Goal: Obtain resource: Download file/media

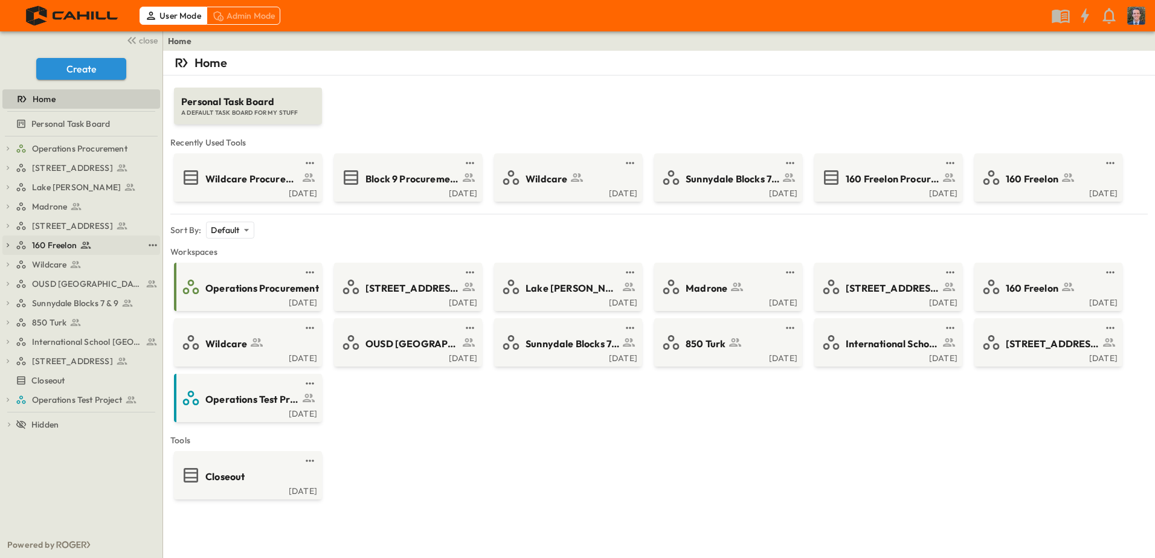
click at [54, 250] on span "160 Freelon" at bounding box center [54, 245] width 45 height 12
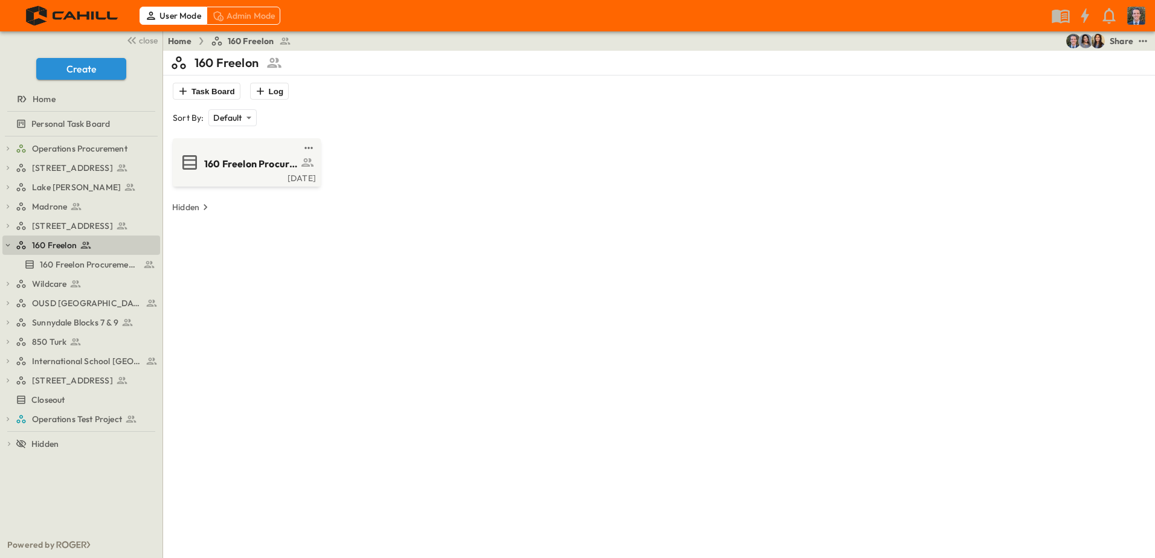
click at [1123, 36] on div "Share" at bounding box center [1121, 41] width 24 height 12
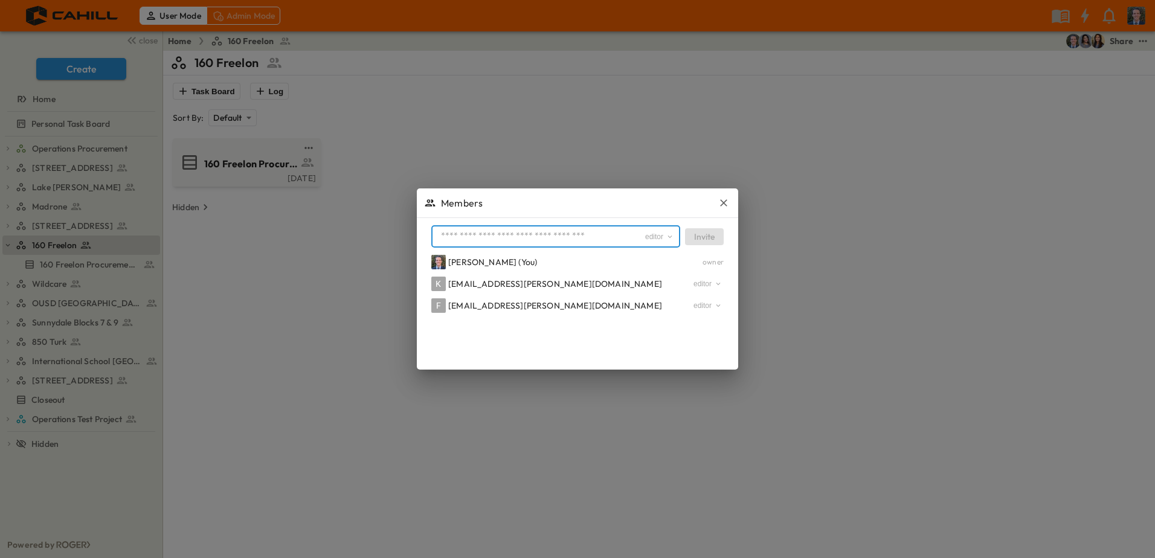
click at [527, 232] on input "text" at bounding box center [540, 237] width 208 height 18
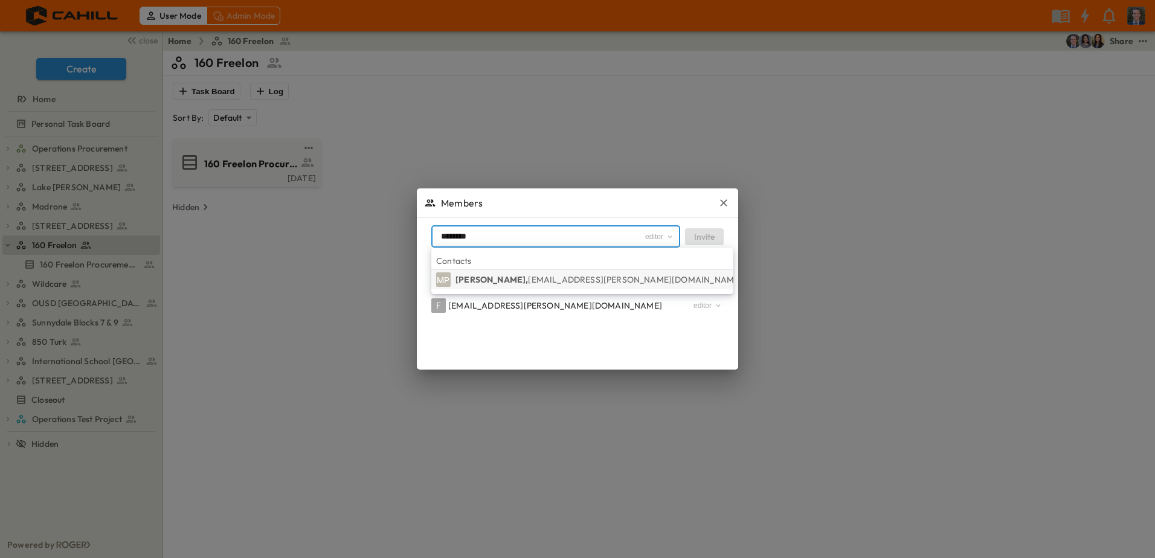
type input "********"
click at [541, 282] on span "mparrish@cahill-sf.com" at bounding box center [635, 279] width 214 height 11
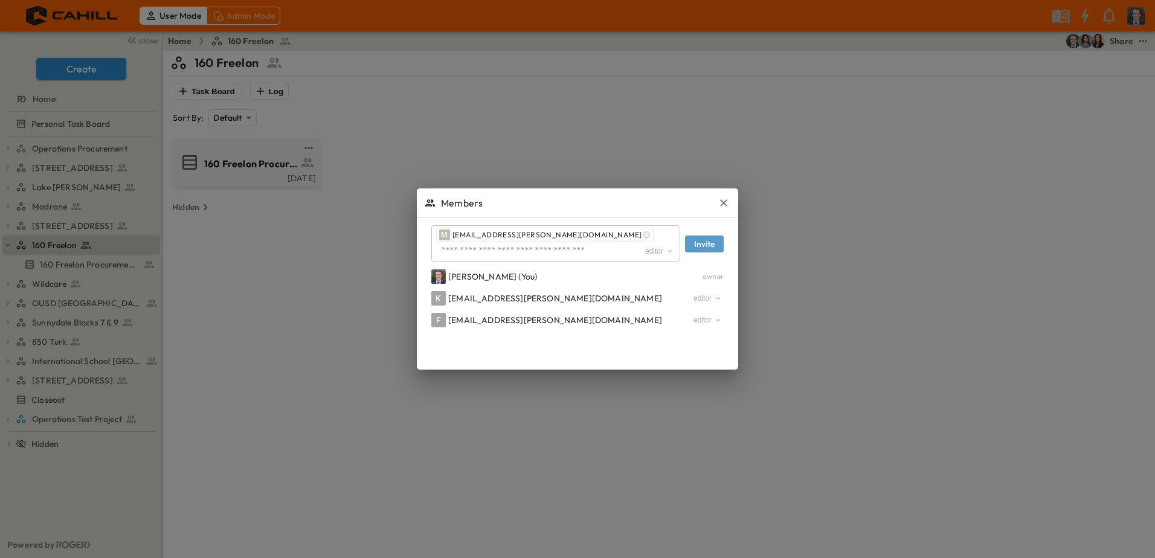
click at [711, 236] on button "Invite" at bounding box center [704, 244] width 39 height 17
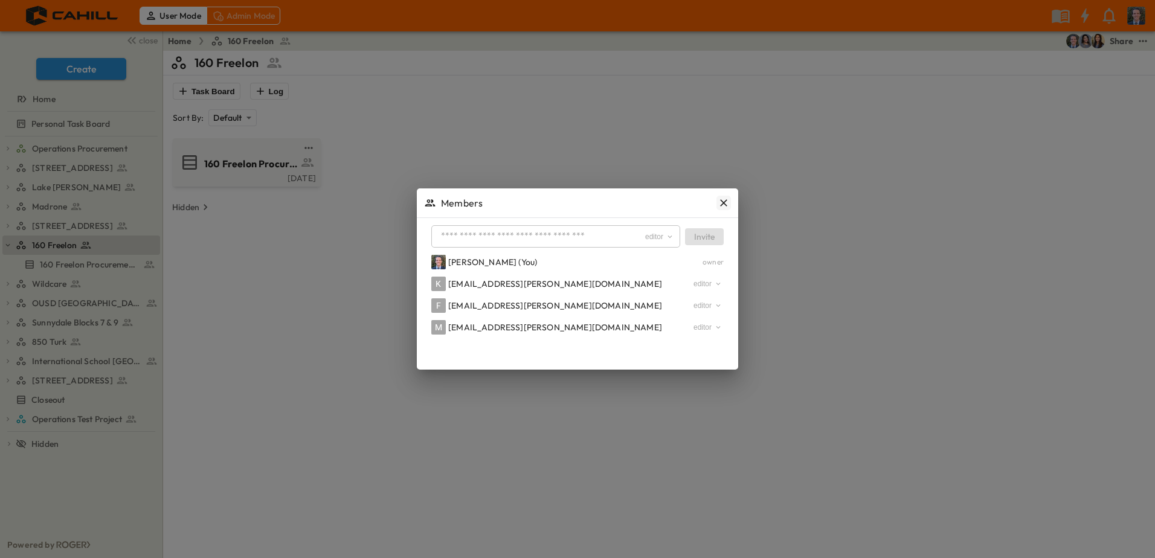
click at [725, 200] on icon "button" at bounding box center [723, 202] width 7 height 7
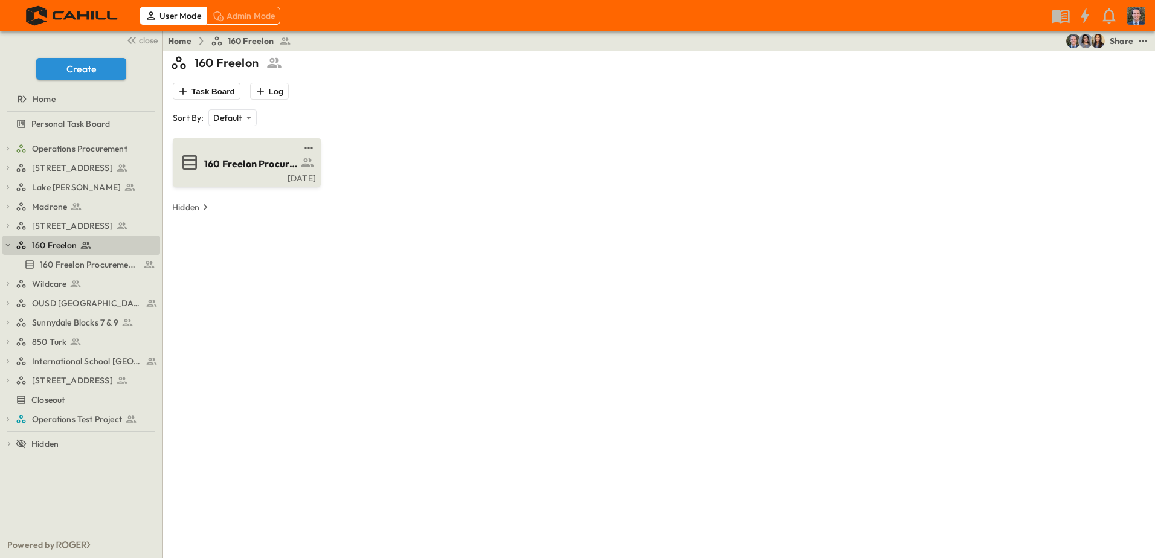
click at [206, 153] on div "160 Freelon Procurement Log Mon, Aug. 25" at bounding box center [247, 162] width 148 height 48
click at [246, 171] on div "160 Freelon Procurement Log" at bounding box center [245, 162] width 131 height 19
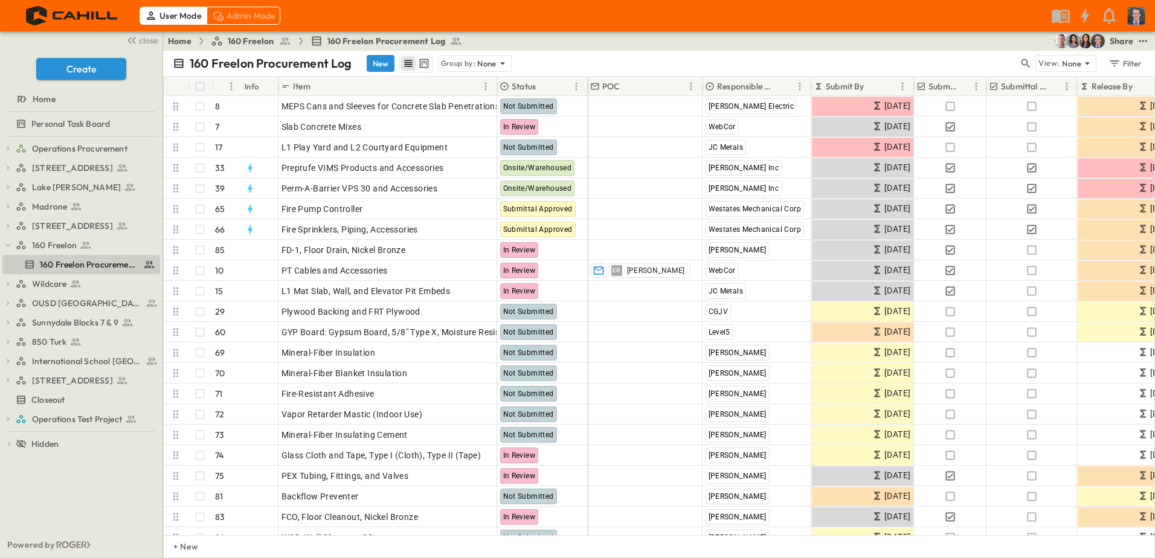
click at [1126, 38] on div "Share" at bounding box center [1121, 41] width 24 height 12
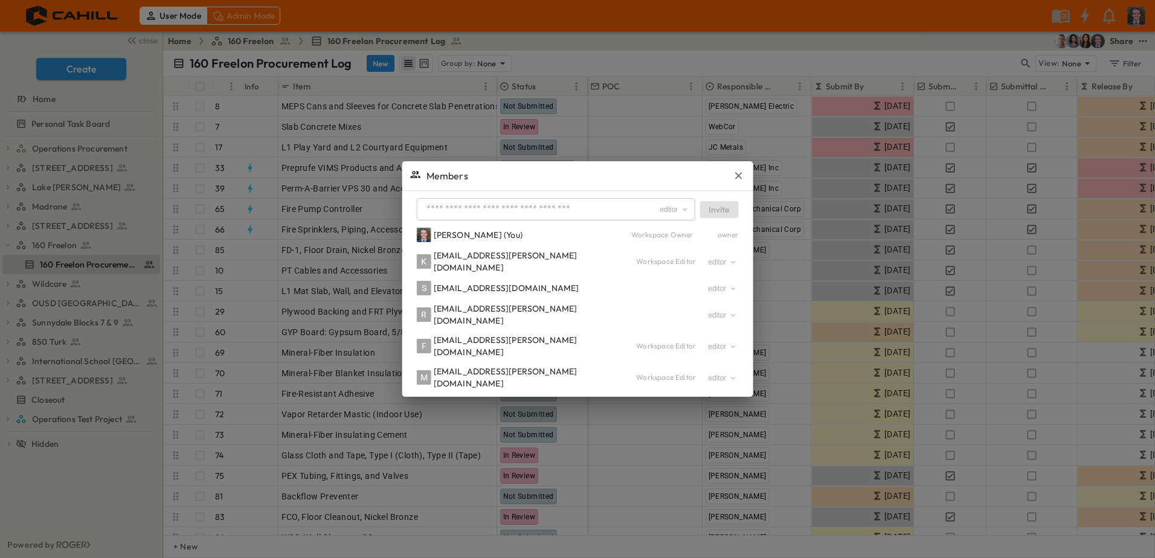
click at [608, 45] on div at bounding box center [577, 279] width 1155 height 558
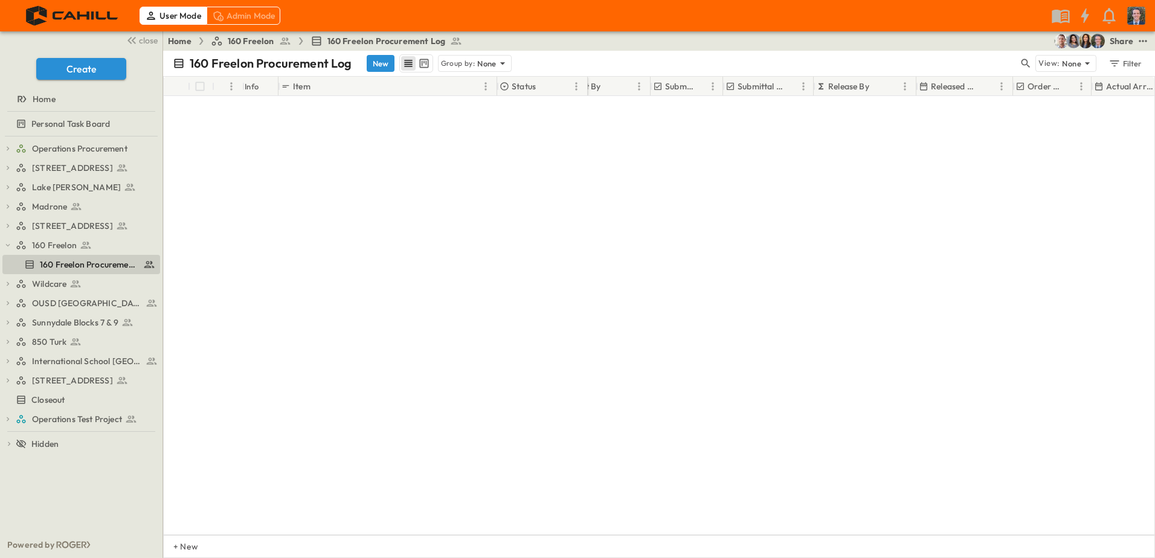
scroll to position [257, 263]
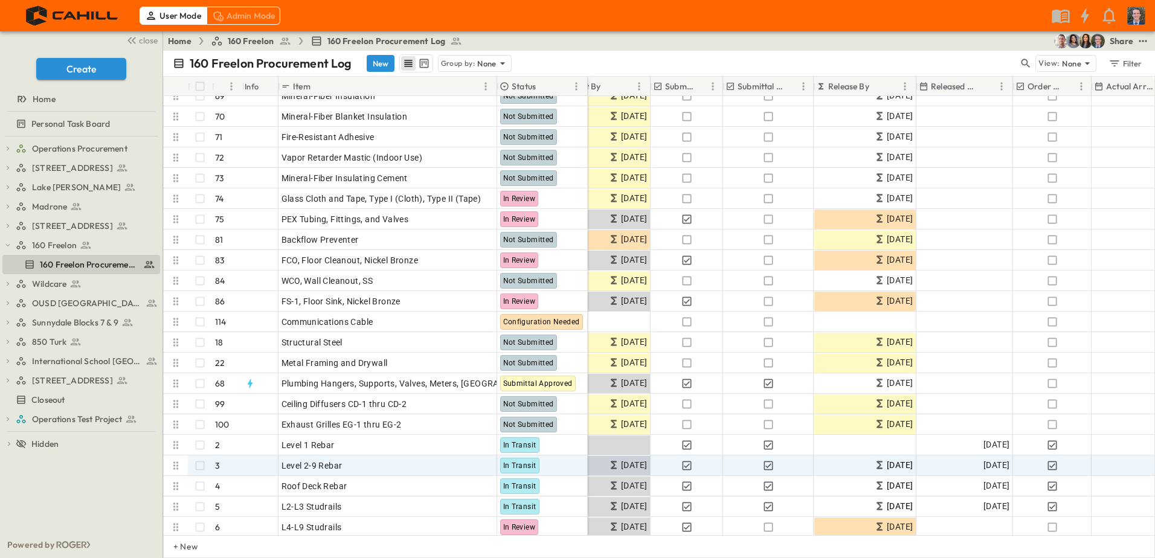
click at [217, 89] on icon at bounding box center [213, 86] width 12 height 12
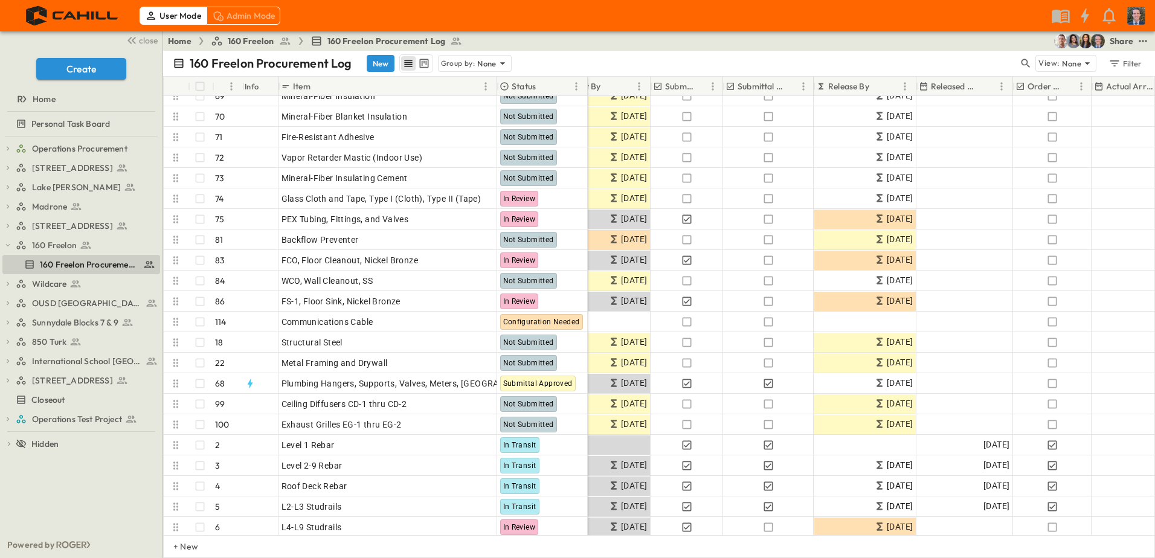
click at [214, 86] on icon at bounding box center [213, 86] width 12 height 12
click at [226, 92] on button "Menu" at bounding box center [231, 86] width 14 height 14
click at [219, 85] on icon "Sort" at bounding box center [223, 86] width 11 height 11
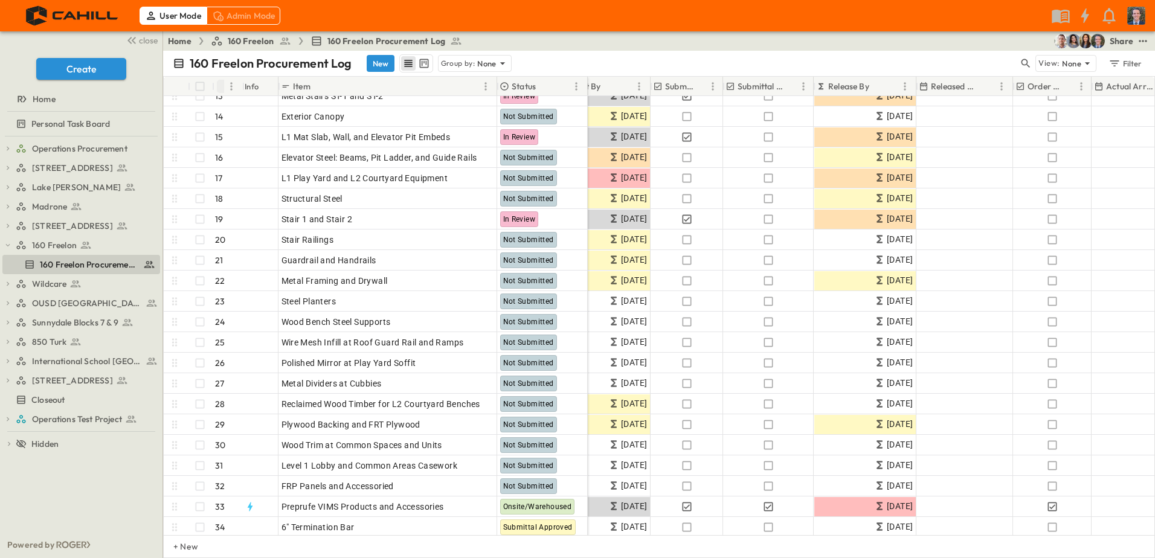
click at [223, 89] on icon "Sort" at bounding box center [223, 86] width 11 height 11
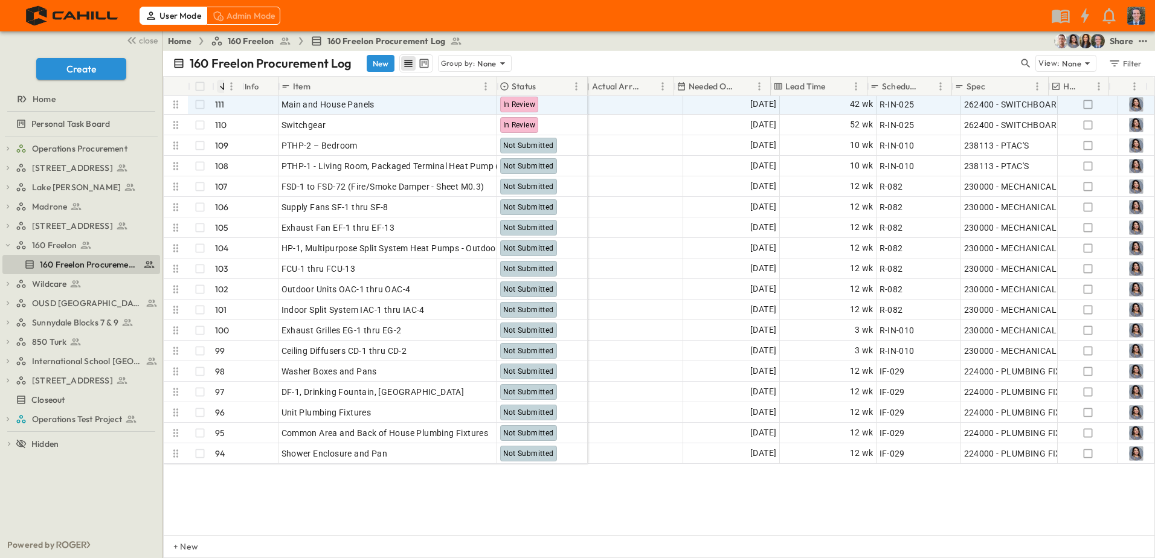
scroll to position [0, 777]
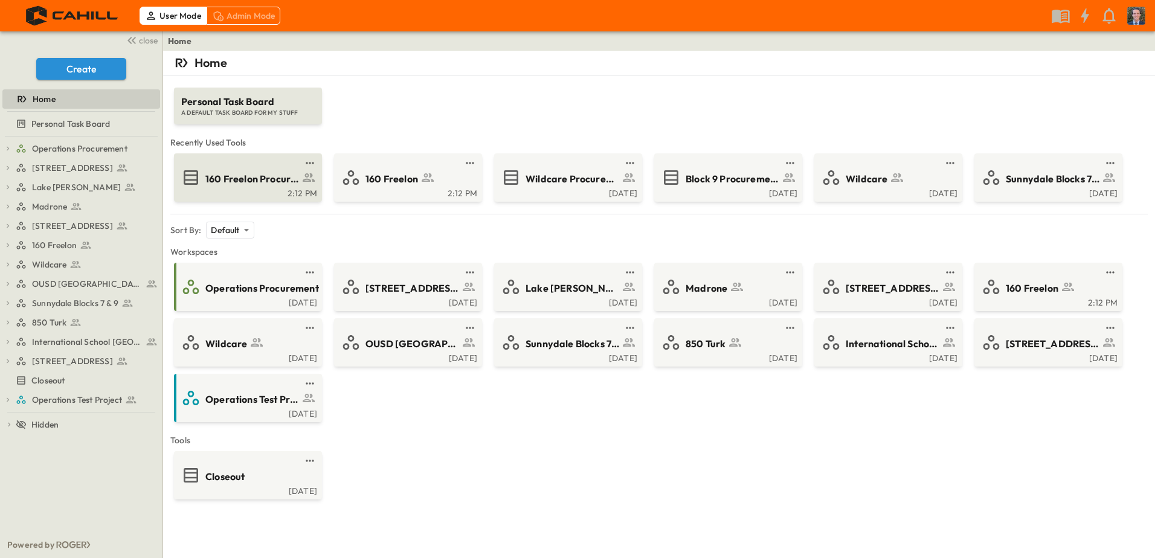
click at [270, 183] on span "160 Freelon Procurement Log" at bounding box center [252, 179] width 94 height 14
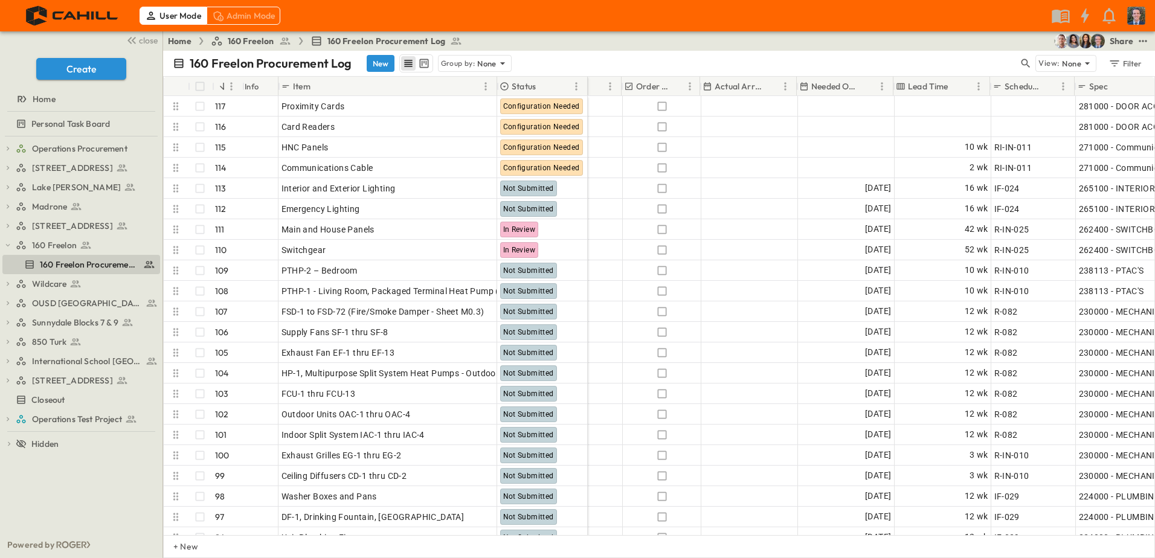
scroll to position [0, 657]
click at [867, 86] on icon "Sort" at bounding box center [865, 86] width 11 height 11
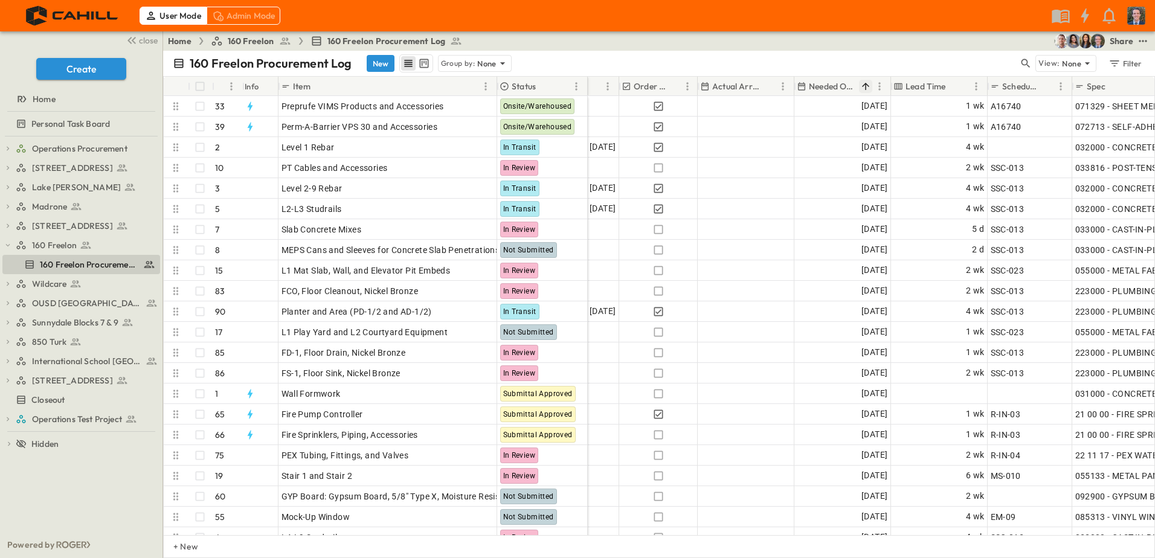
click at [868, 84] on icon "Sort" at bounding box center [865, 86] width 11 height 11
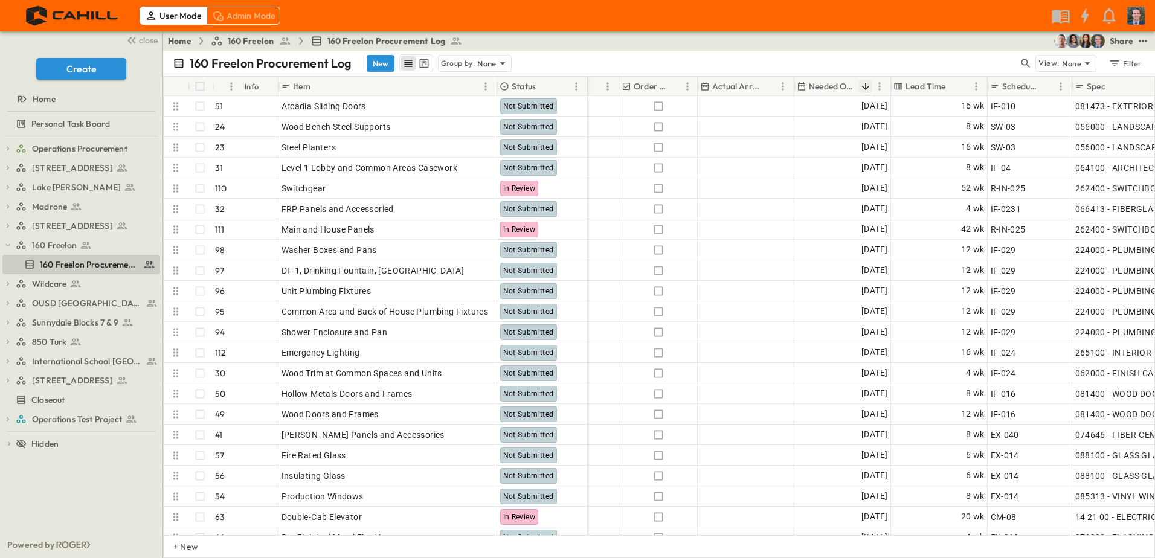
click at [861, 83] on icon "Sort" at bounding box center [865, 86] width 11 height 11
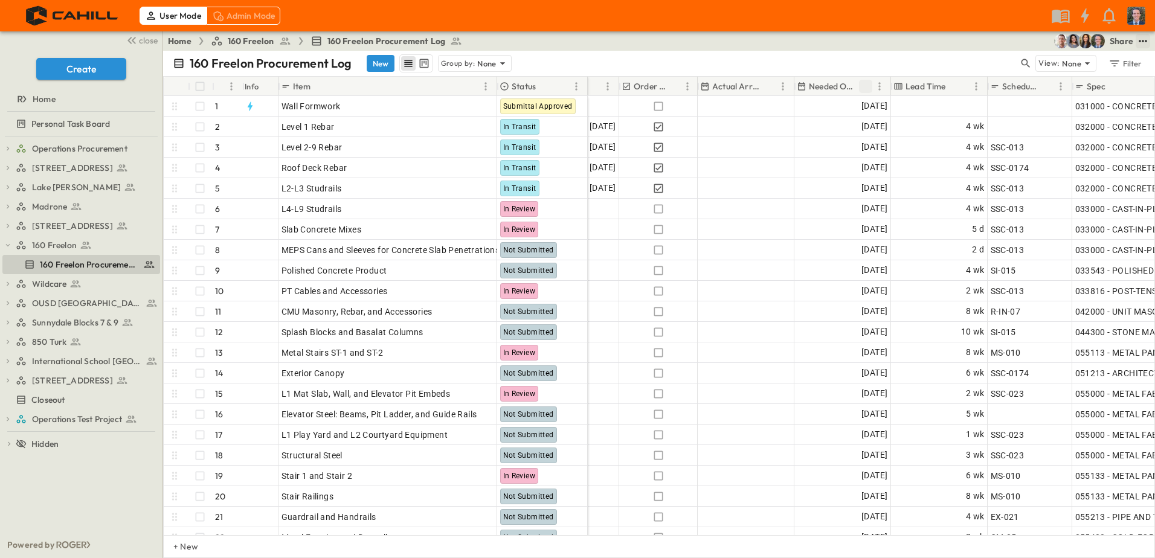
click at [1143, 44] on icon "test" at bounding box center [1143, 41] width 12 height 12
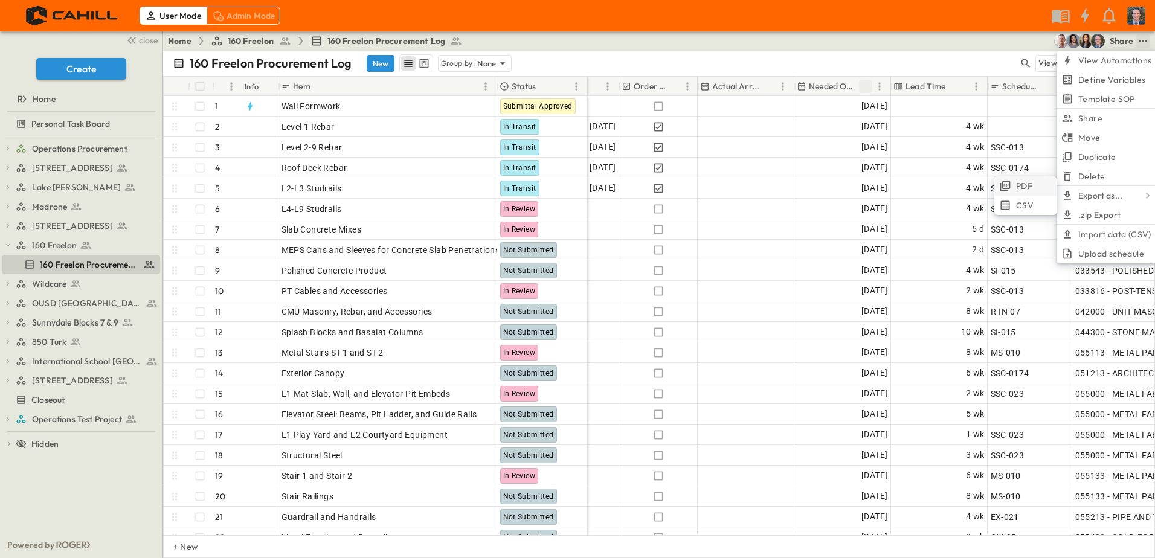
click at [1029, 185] on span "PDF" at bounding box center [1024, 186] width 16 height 12
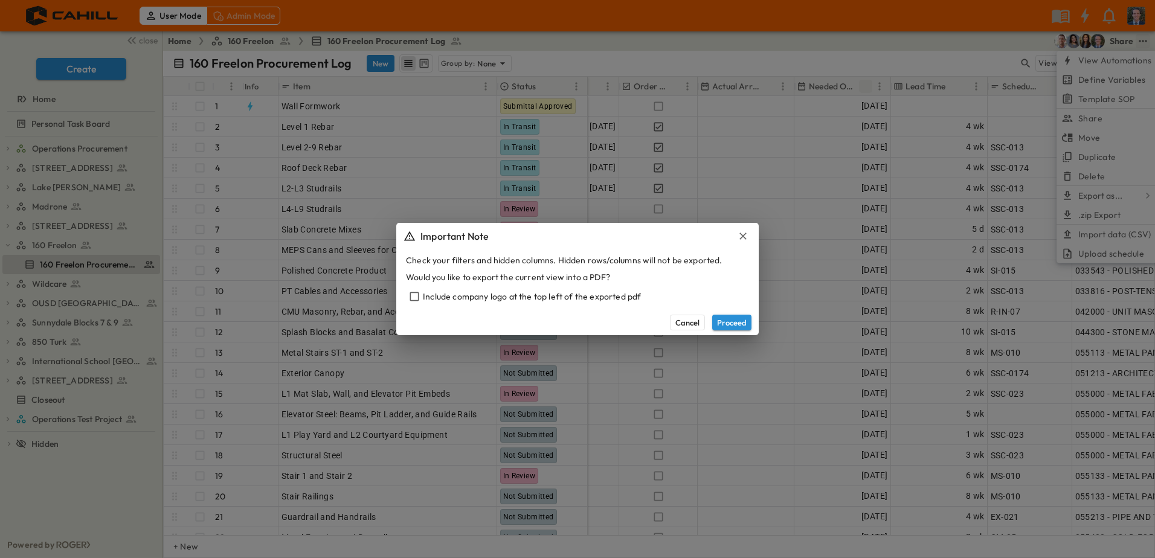
click at [524, 297] on div "Include company logo at the top left of the exported pdf" at bounding box center [577, 296] width 343 height 17
click at [726, 322] on button "Proceed" at bounding box center [731, 323] width 39 height 16
